Goal: Information Seeking & Learning: Learn about a topic

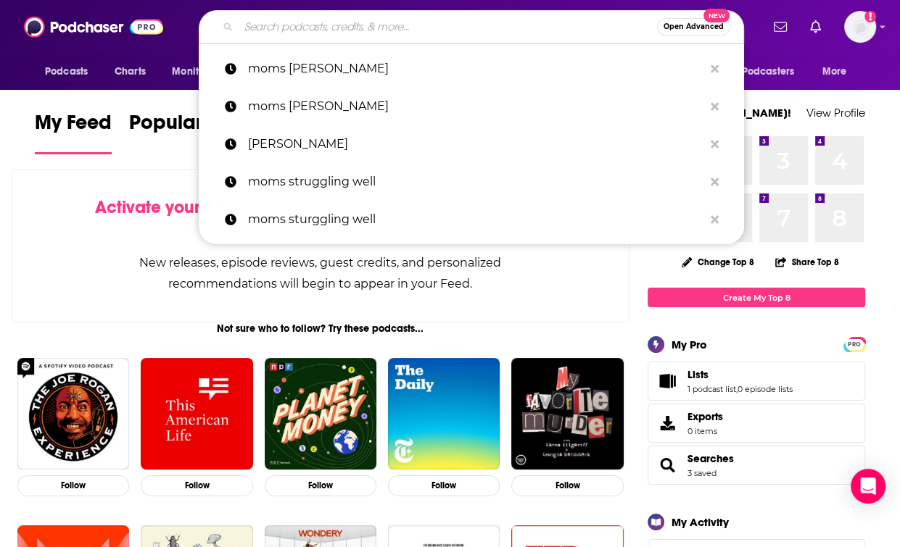
click at [394, 24] on input "Search podcasts, credits, & more..." at bounding box center [448, 26] width 418 height 23
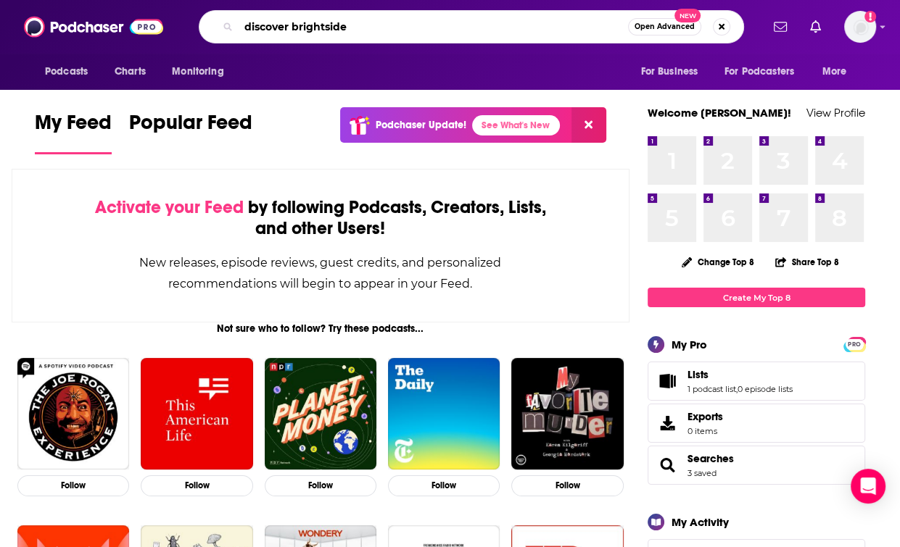
type input "discover brightside"
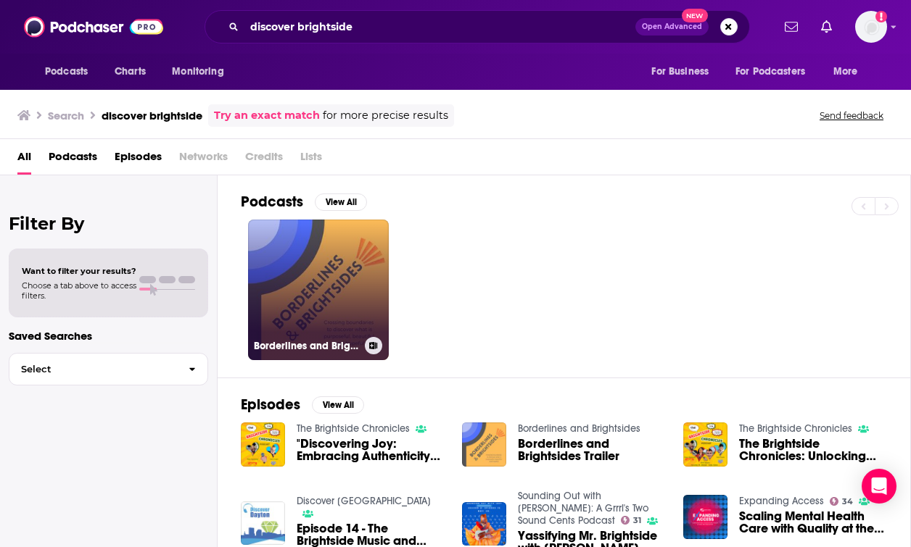
click at [355, 284] on link "Borderlines and Brightsides" at bounding box center [318, 290] width 141 height 141
